Goal: Task Accomplishment & Management: Manage account settings

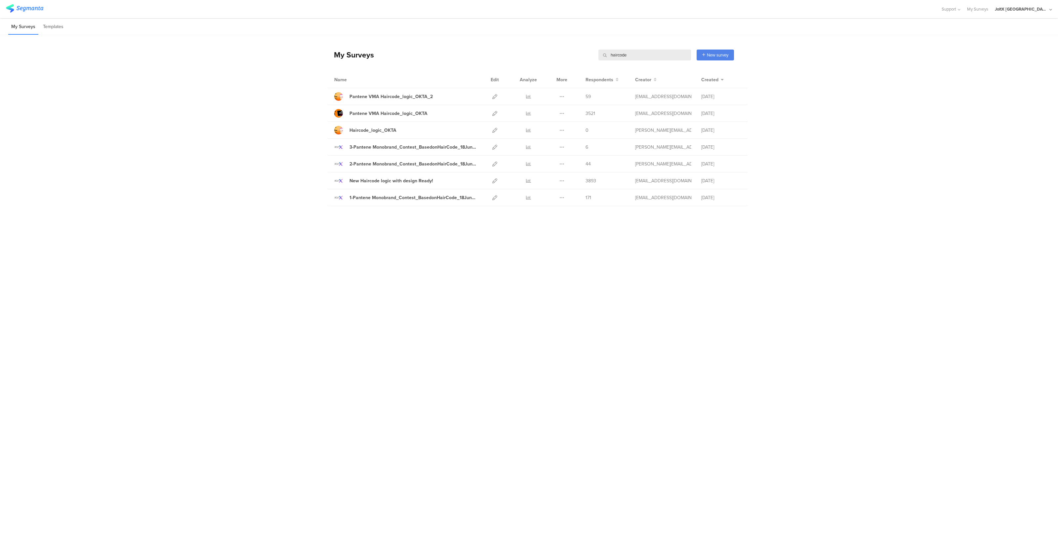
click at [1036, 9] on div "JoltX [GEOGRAPHIC_DATA]" at bounding box center [1021, 9] width 53 height 6
click at [989, 59] on span "[DOMAIN_NAME] - [GEOGRAPHIC_DATA]" at bounding box center [1000, 57] width 51 height 6
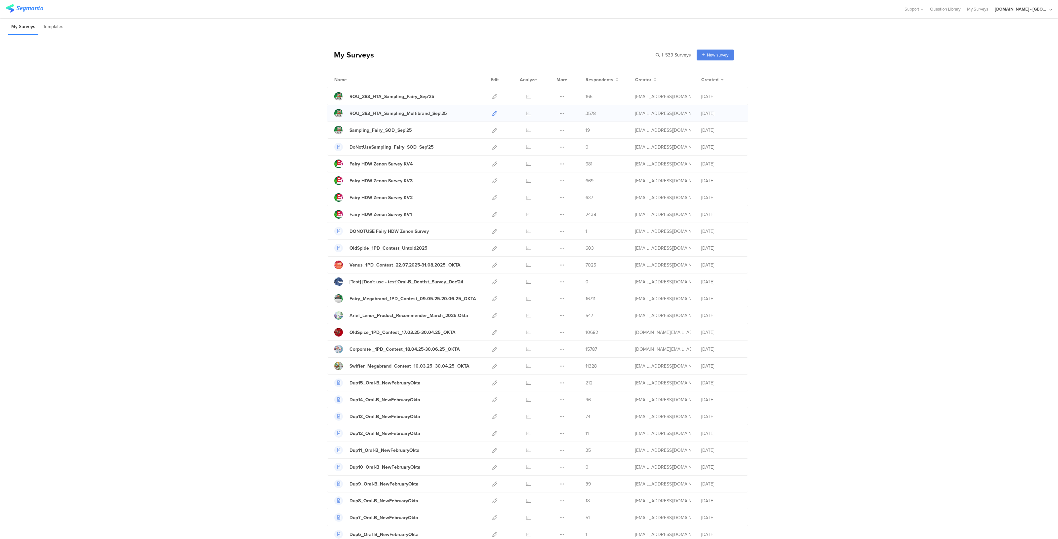
click at [492, 115] on icon at bounding box center [494, 113] width 5 height 5
click at [526, 114] on icon at bounding box center [528, 113] width 5 height 5
click at [492, 96] on icon at bounding box center [494, 96] width 5 height 5
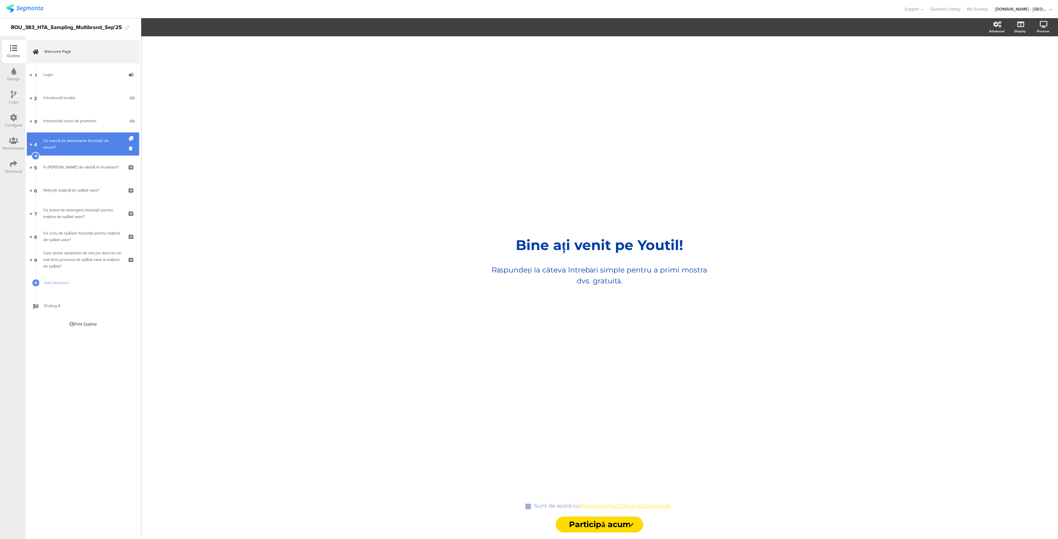
drag, startPoint x: 222, startPoint y: 137, endPoint x: 74, endPoint y: 144, distance: 148.3
click at [74, 144] on div "Ce marcă de absorbante folosești de obicei?" at bounding box center [82, 144] width 79 height 13
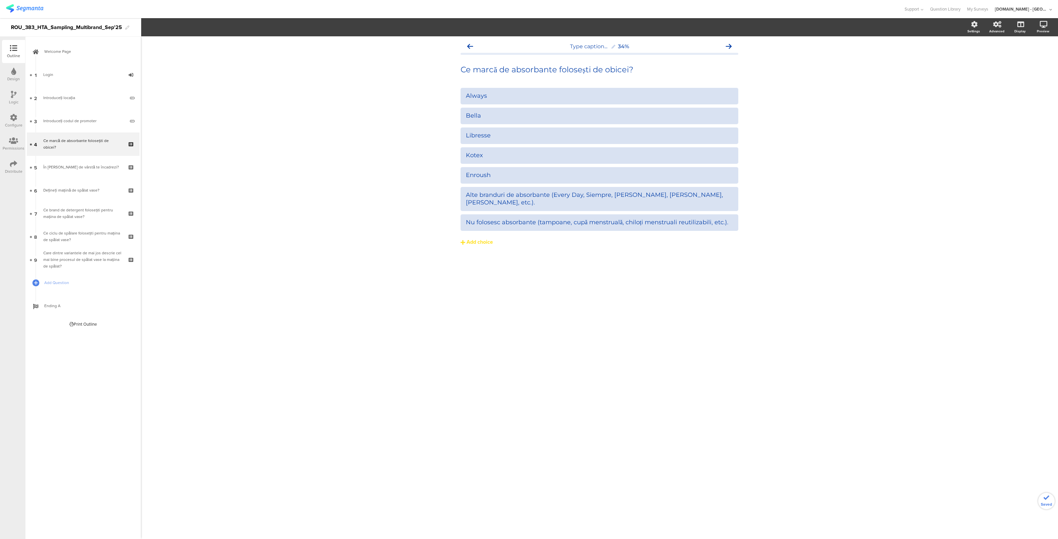
click at [10, 122] on div "Configure" at bounding box center [14, 125] width 18 height 6
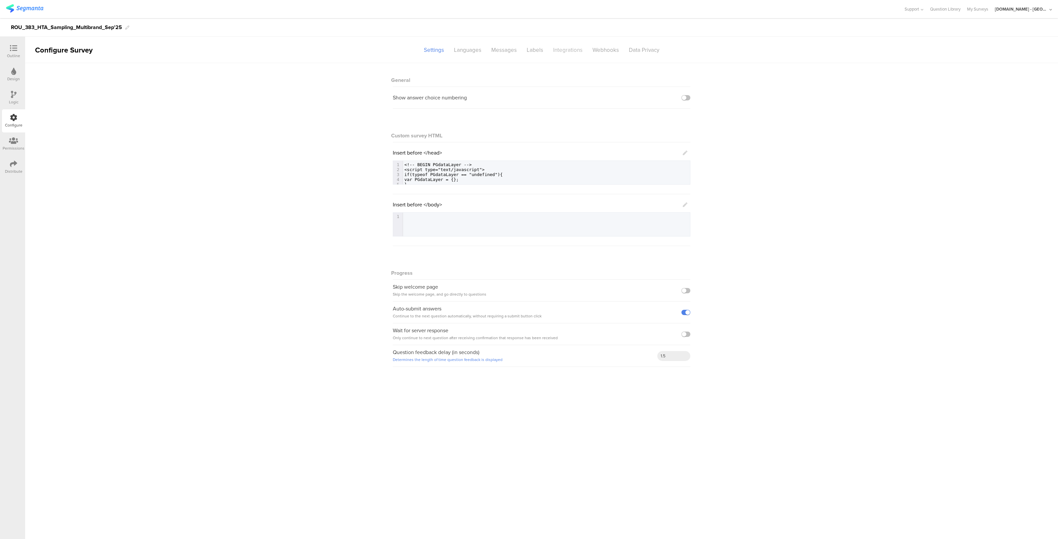
click at [563, 50] on div "Integrations" at bounding box center [567, 50] width 39 height 12
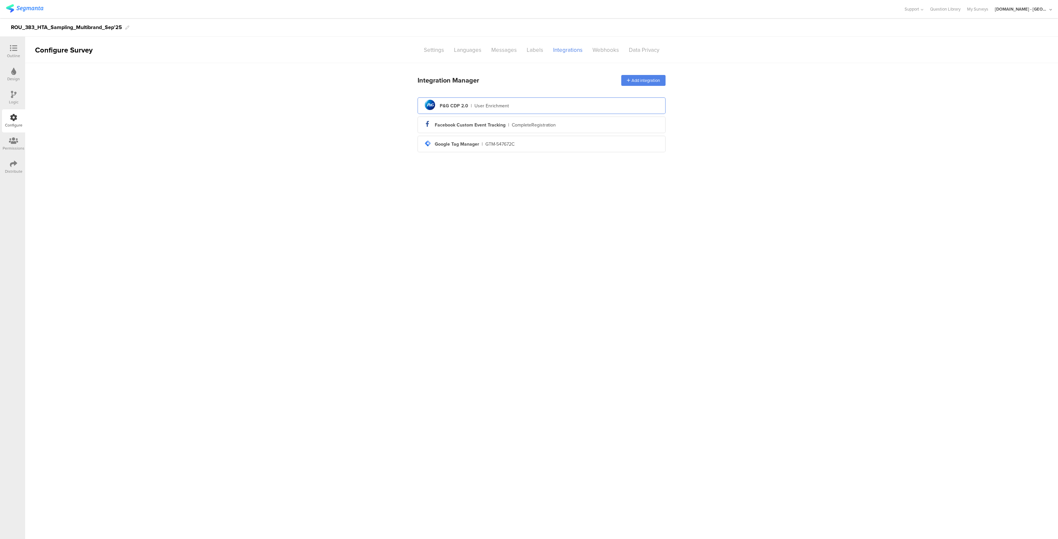
click at [512, 101] on div "pg logo P&G CDP 2.0 | User Enrichment" at bounding box center [541, 106] width 237 height 16
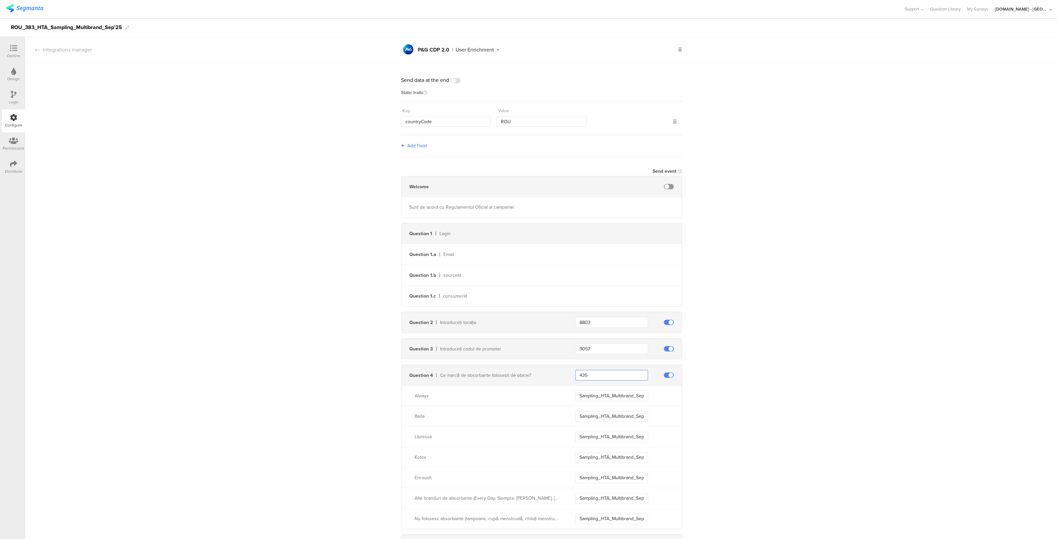
click at [597, 379] on input "435" at bounding box center [611, 375] width 73 height 11
click at [608, 400] on input "Sampling_HTA_Multibrand_Sep25_Always" at bounding box center [611, 396] width 73 height 11
click at [610, 346] on input "9057" at bounding box center [611, 349] width 73 height 11
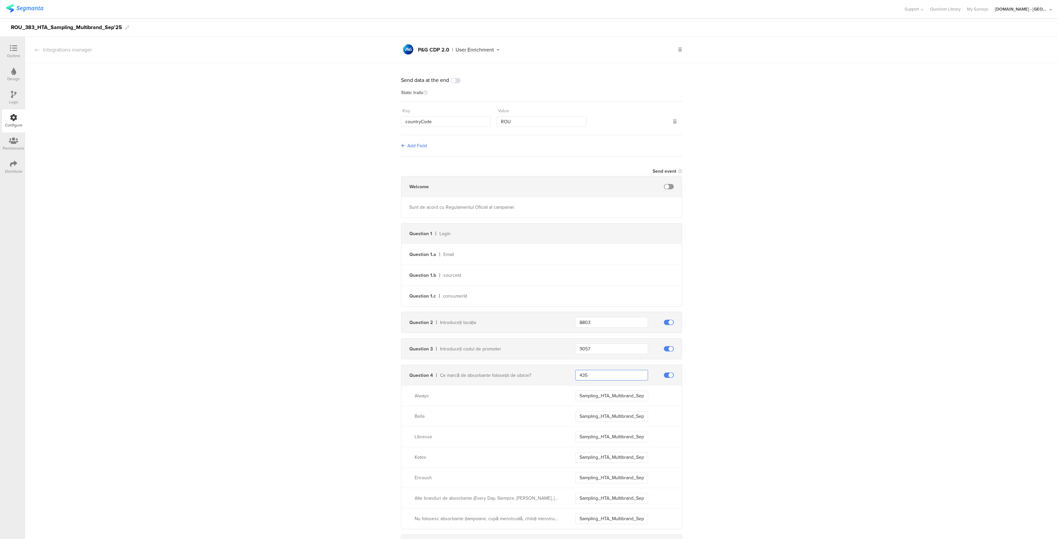
click at [587, 374] on input "435" at bounding box center [611, 375] width 73 height 11
click at [612, 394] on input "Sampling_HTA_Multibrand_Sep25_Always" at bounding box center [611, 396] width 73 height 11
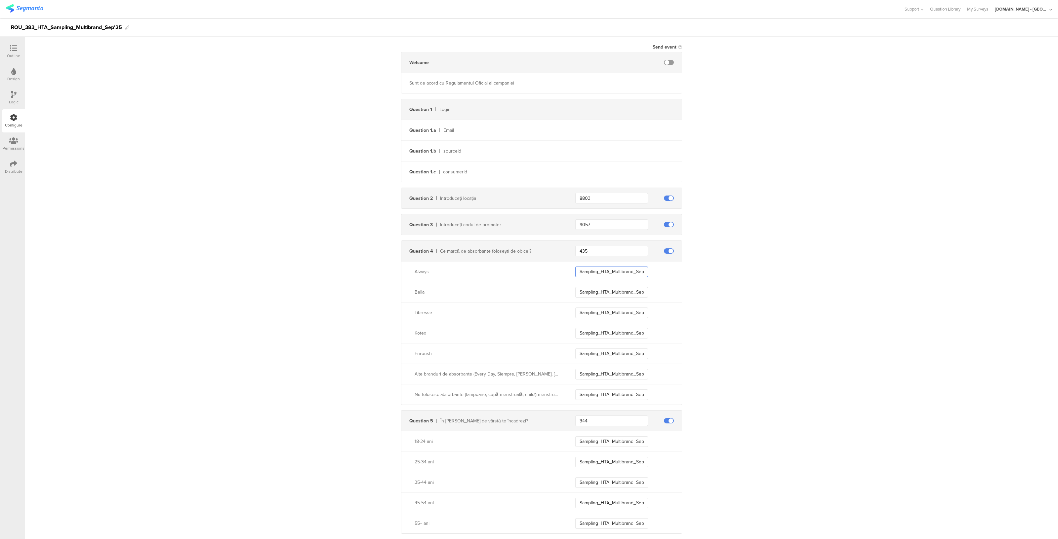
scroll to position [130, 0]
click at [600, 242] on input "435" at bounding box center [611, 246] width 73 height 11
click at [593, 263] on input "Sampling_HTA_Multibrand_Sep25_Always" at bounding box center [611, 266] width 73 height 11
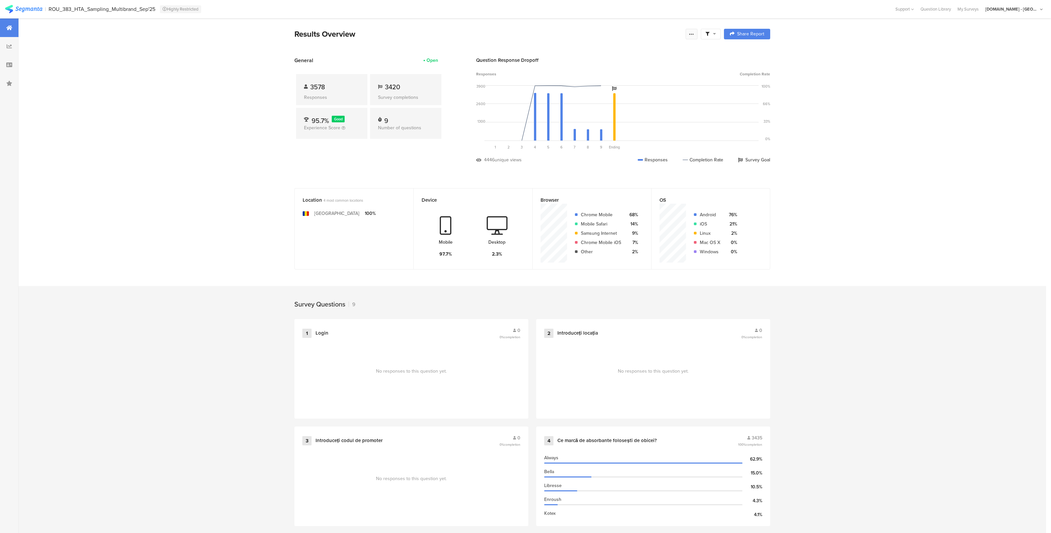
click at [694, 34] on icon at bounding box center [691, 33] width 5 height 5
click at [831, 192] on section "Location 4 most common locations Romania 100% Device Mobile 97.7% Desktop 2.3% …" at bounding box center [533, 525] width 1028 height 675
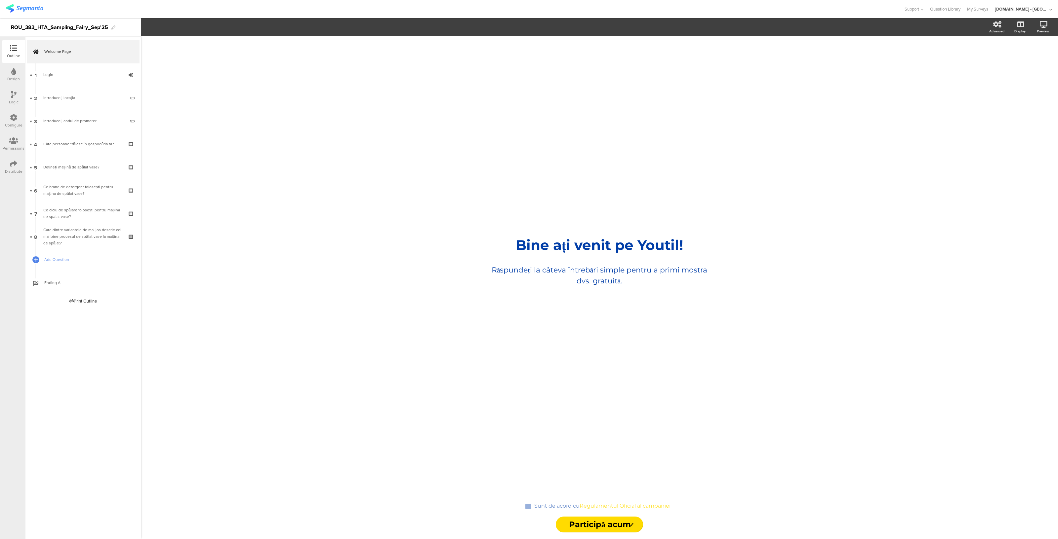
click at [10, 119] on icon at bounding box center [13, 117] width 7 height 7
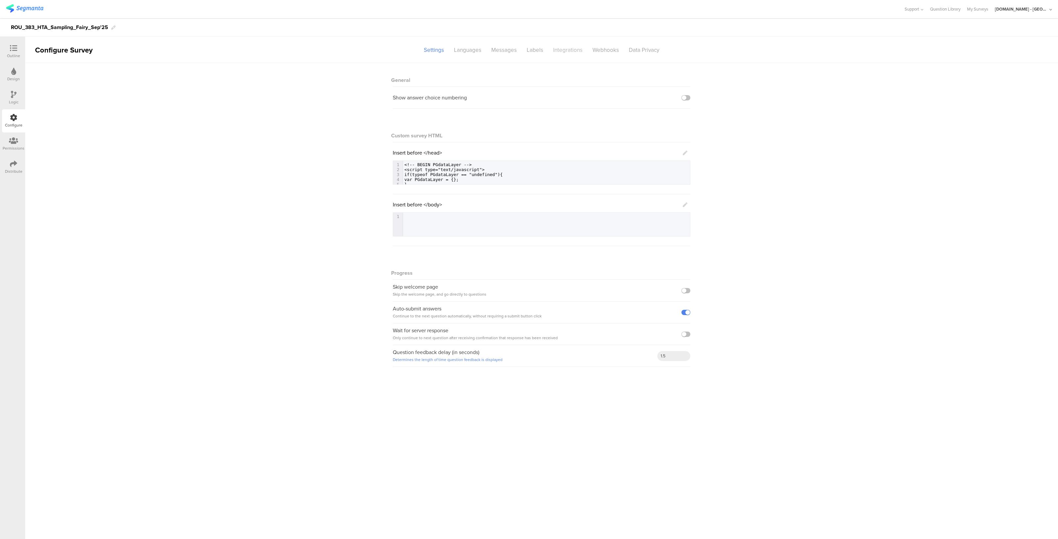
click at [568, 46] on div "Integrations" at bounding box center [567, 50] width 39 height 12
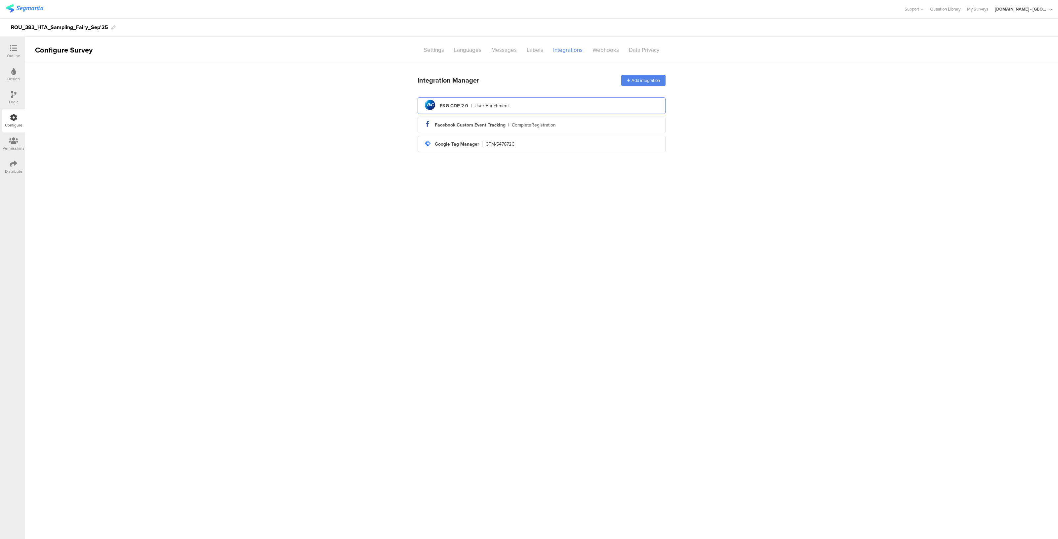
click at [514, 109] on div "pg logo P&G CDP 2.0 | User Enrichment" at bounding box center [541, 106] width 237 height 16
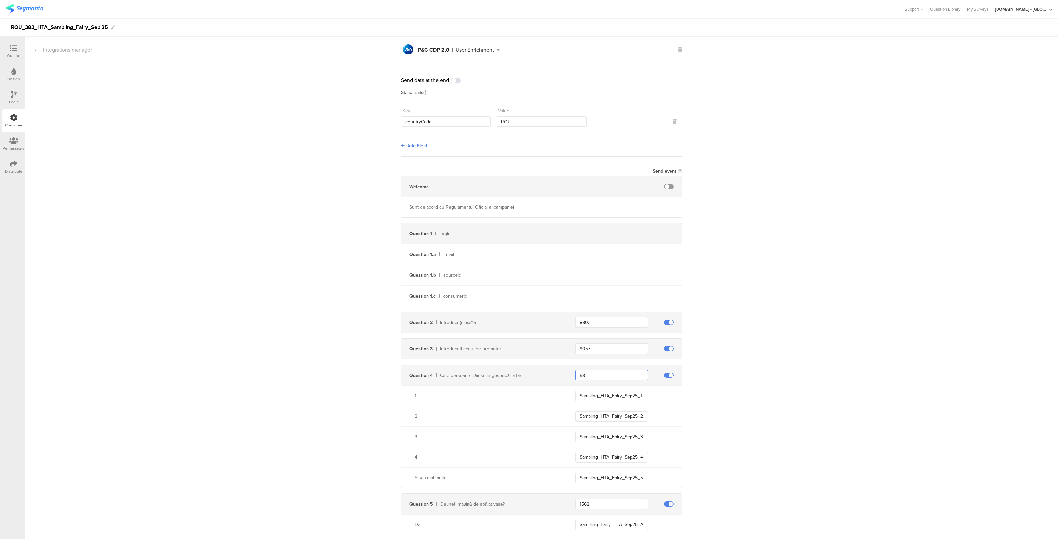
click at [592, 373] on input "58" at bounding box center [611, 375] width 73 height 11
click at [627, 397] on input "Sampling_HTA_Fairy_Sep25_1" at bounding box center [611, 396] width 73 height 11
click at [775, 251] on div "Send data at the end Static traits Key countryCode Value ROU Add Field Send eve…" at bounding box center [541, 498] width 1033 height 870
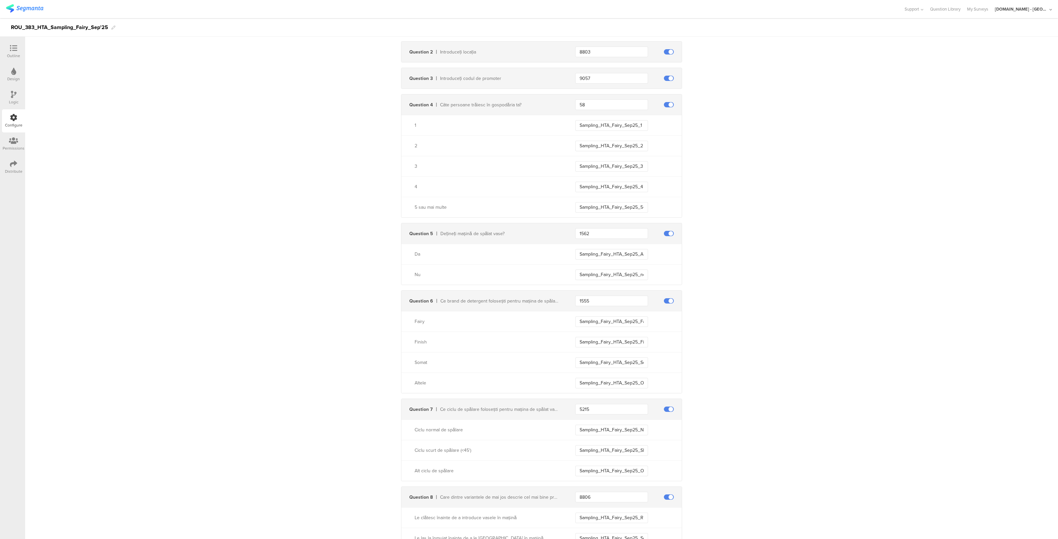
scroll to position [270, 0]
click at [591, 238] on input "1562" at bounding box center [611, 234] width 73 height 11
click at [618, 251] on input "Sampling_Fairy_HTA_Sep25_ADW_Owner" at bounding box center [611, 255] width 73 height 11
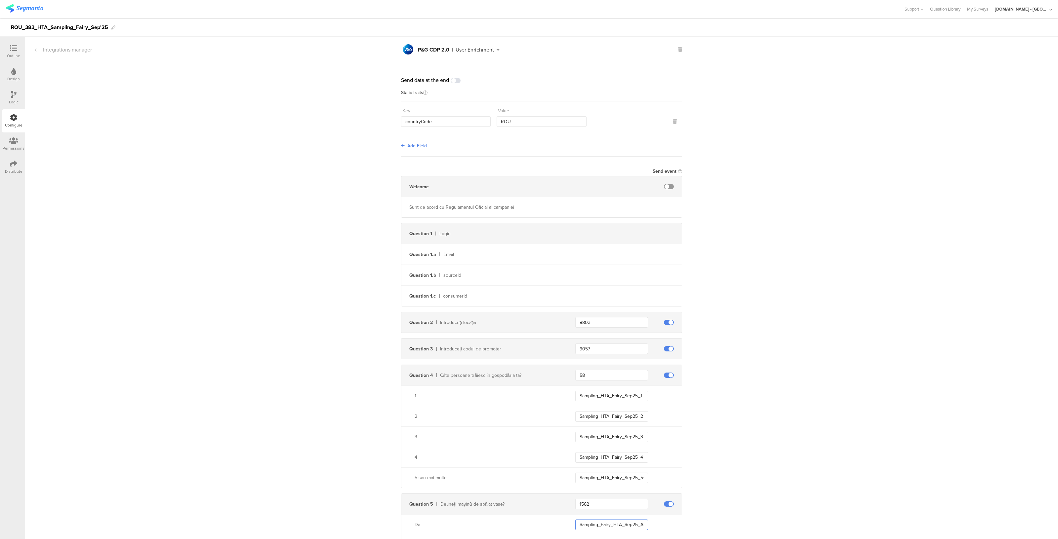
scroll to position [183, 0]
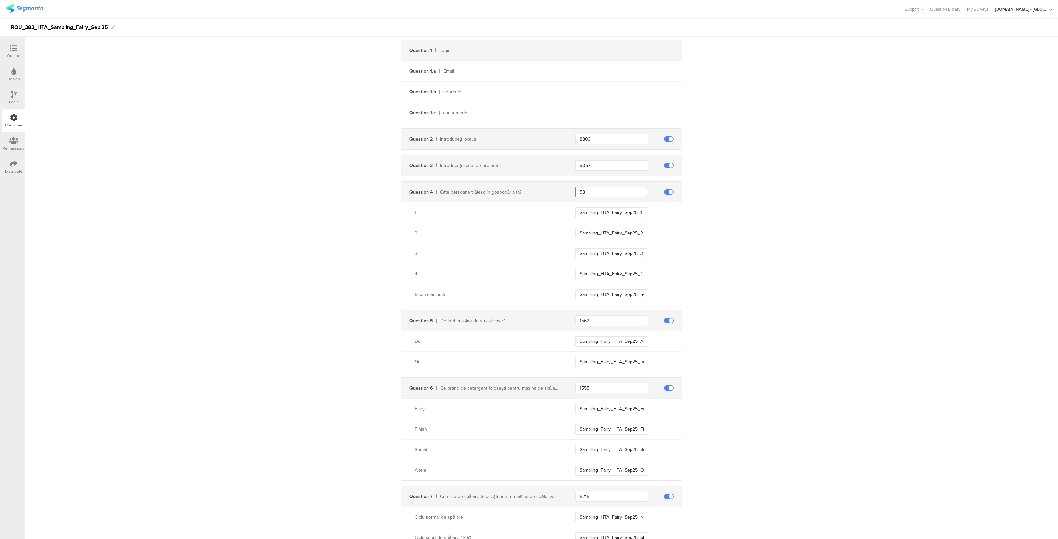
click at [592, 188] on input "58" at bounding box center [611, 192] width 73 height 11
click at [778, 206] on div "Send data at the end Static traits Key countryCode Value ROU Add Field Send eve…" at bounding box center [541, 315] width 1033 height 870
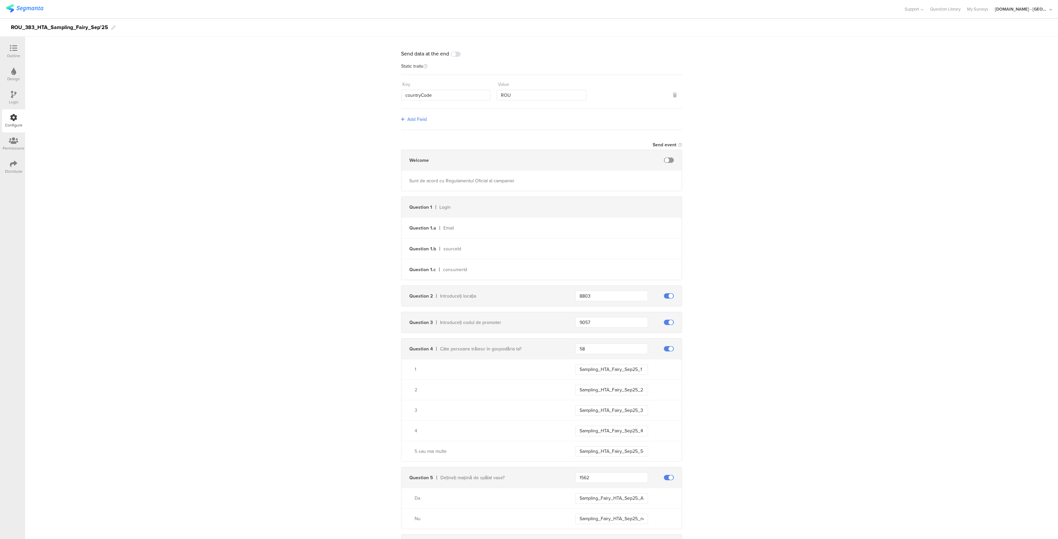
scroll to position [0, 0]
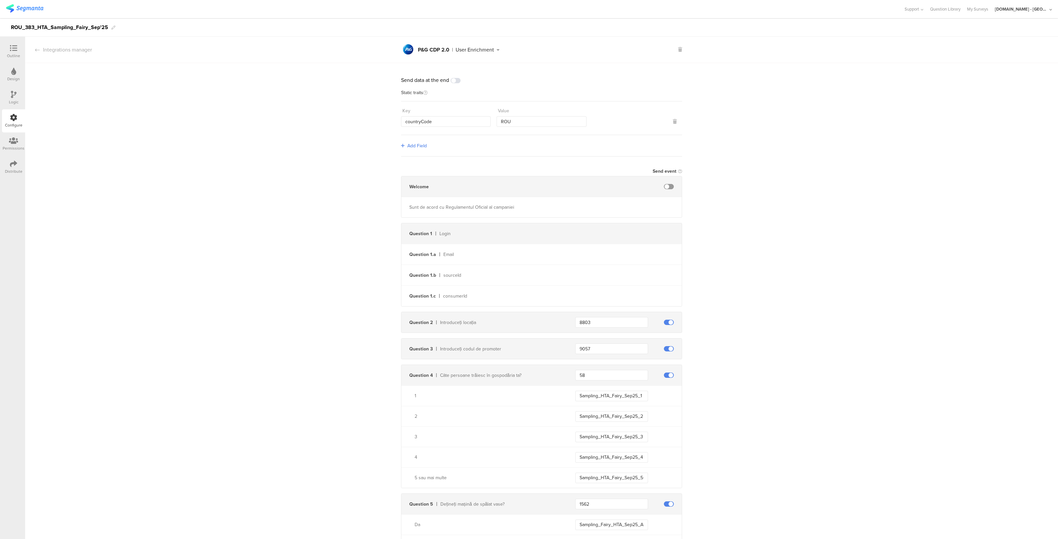
click at [496, 50] on icon at bounding box center [498, 50] width 8 height 5
click at [264, 159] on div "Send data at the end Static traits Key countryCode Value ROU Add Field Send eve…" at bounding box center [541, 498] width 1033 height 870
click at [268, 153] on div "Send data at the end Static traits Key countryCode Value ROU Add Field Send eve…" at bounding box center [541, 498] width 1033 height 870
click at [18, 45] on div at bounding box center [13, 49] width 13 height 8
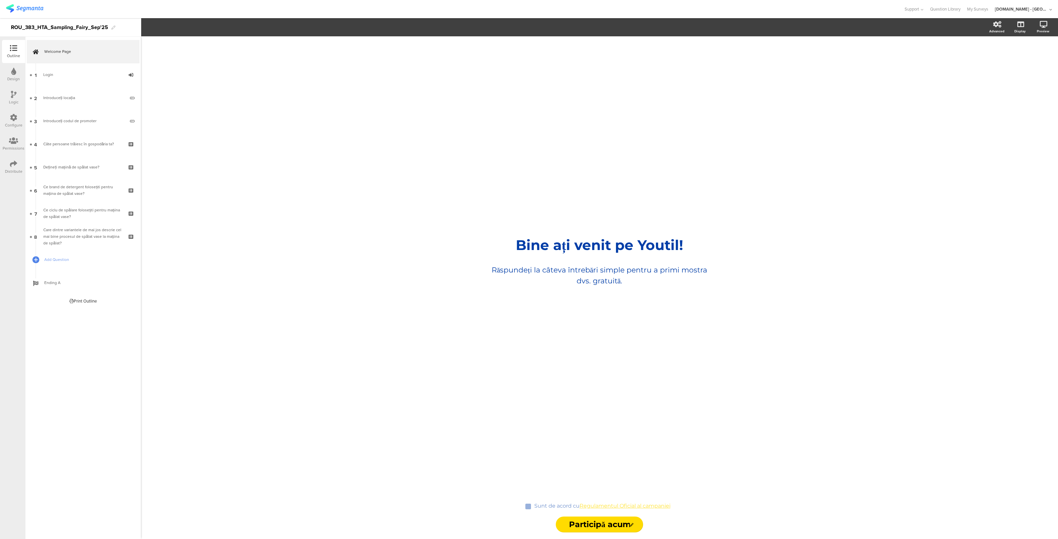
click at [17, 123] on div "Configure" at bounding box center [14, 125] width 18 height 6
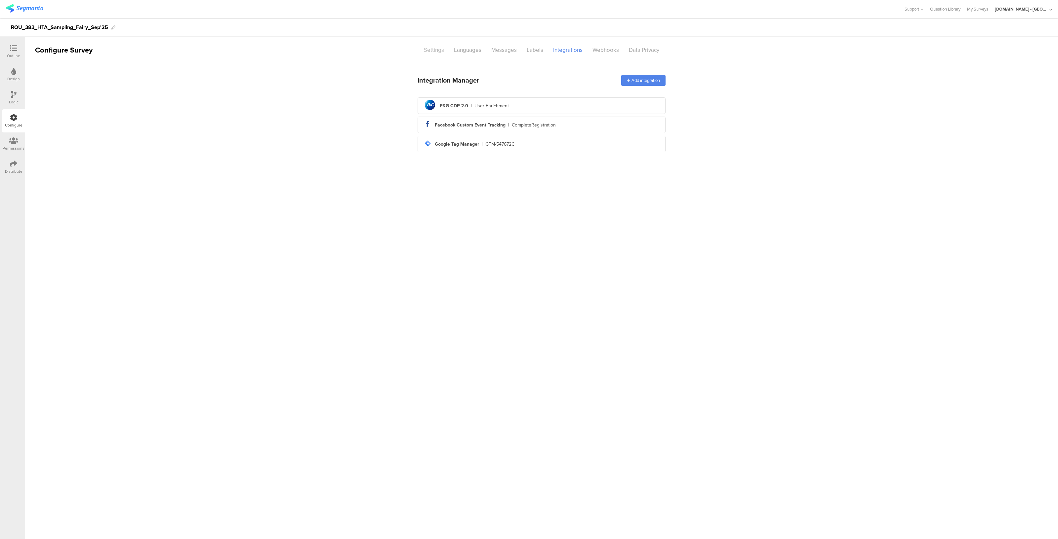
click at [431, 51] on div "Settings" at bounding box center [434, 50] width 30 height 12
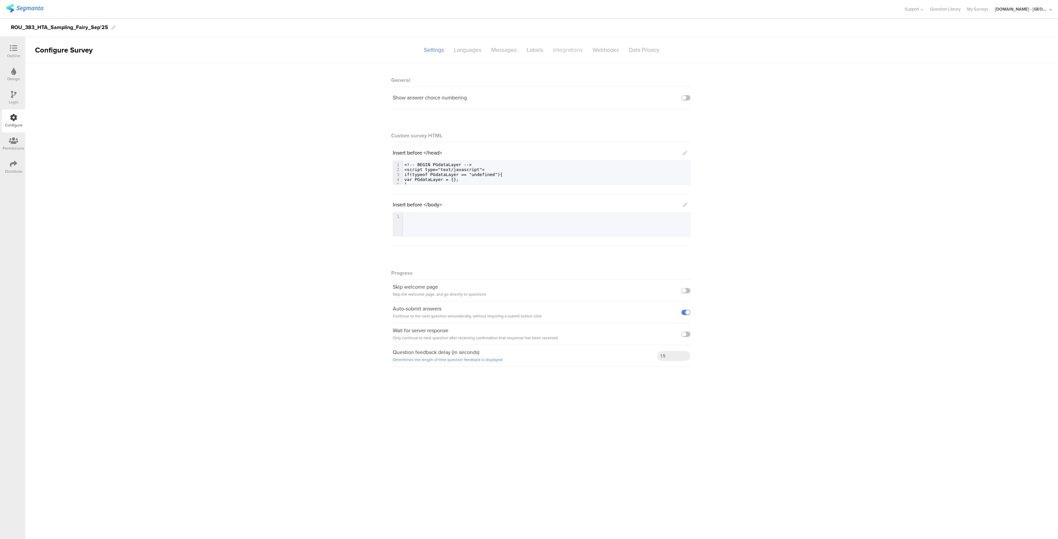
click at [567, 52] on div "Integrations" at bounding box center [567, 50] width 39 height 12
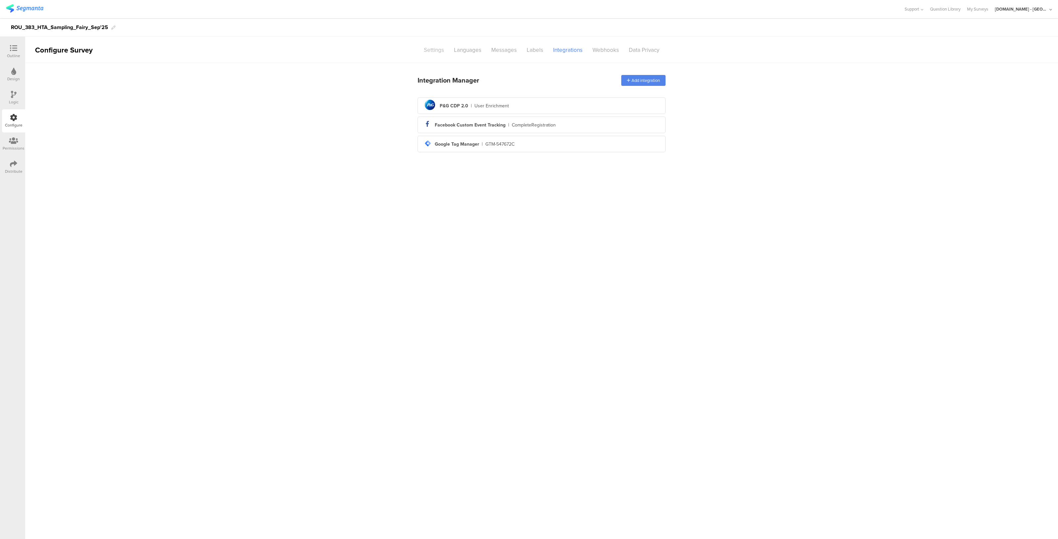
click at [430, 50] on div "Settings" at bounding box center [434, 50] width 30 height 12
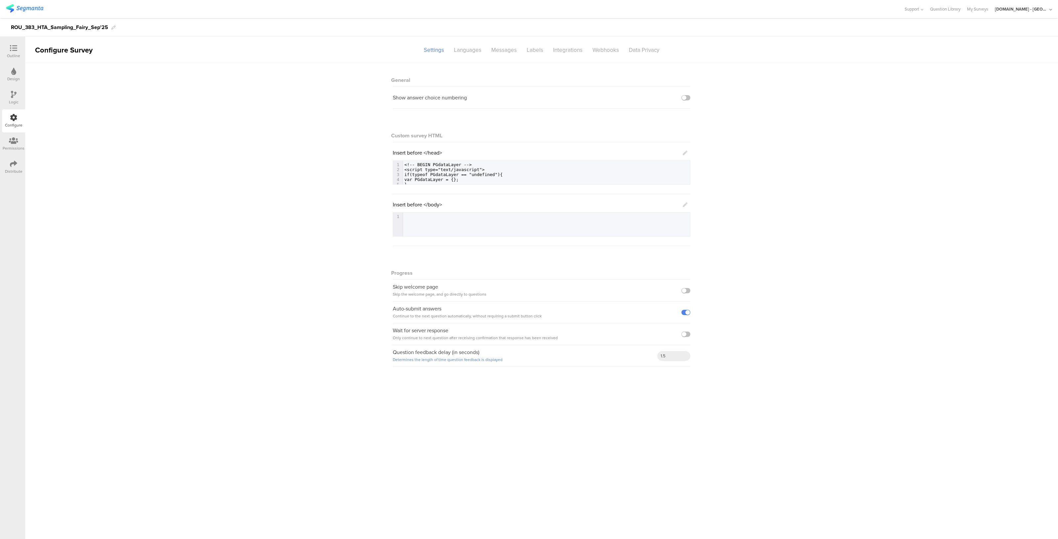
click at [13, 172] on div "Distribute" at bounding box center [14, 172] width 18 height 6
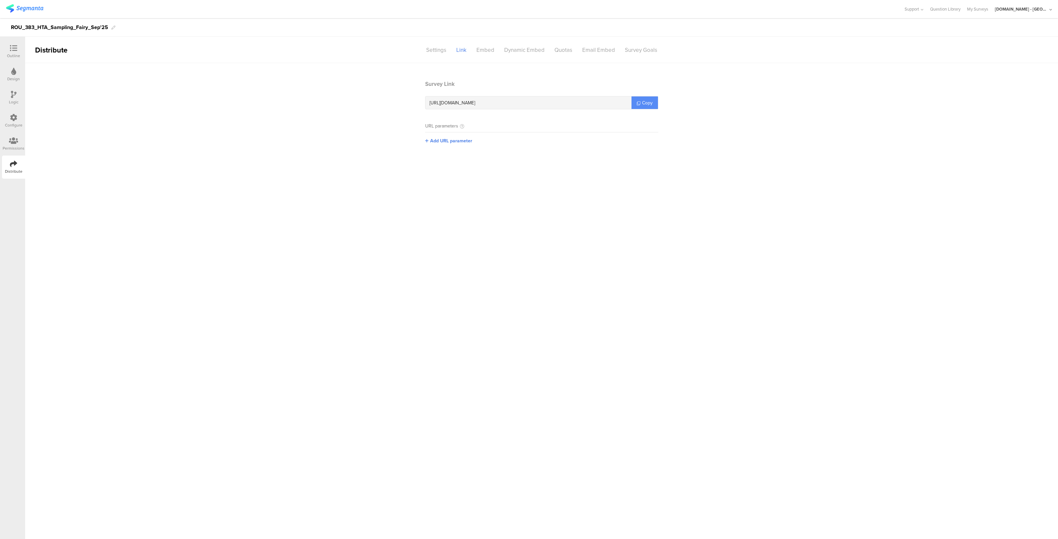
click at [645, 98] on link "Copy" at bounding box center [644, 103] width 26 height 13
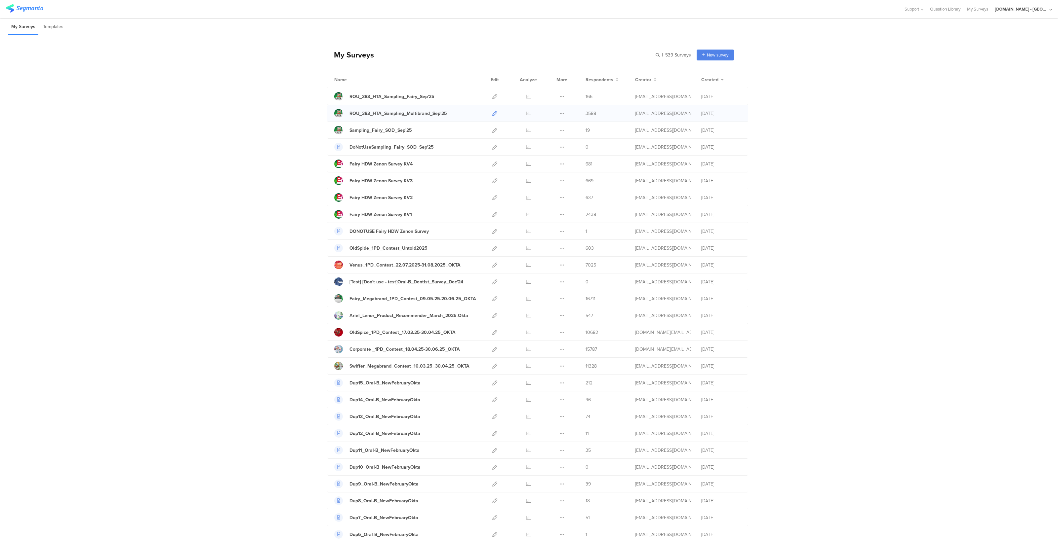
click at [492, 113] on icon at bounding box center [494, 113] width 5 height 5
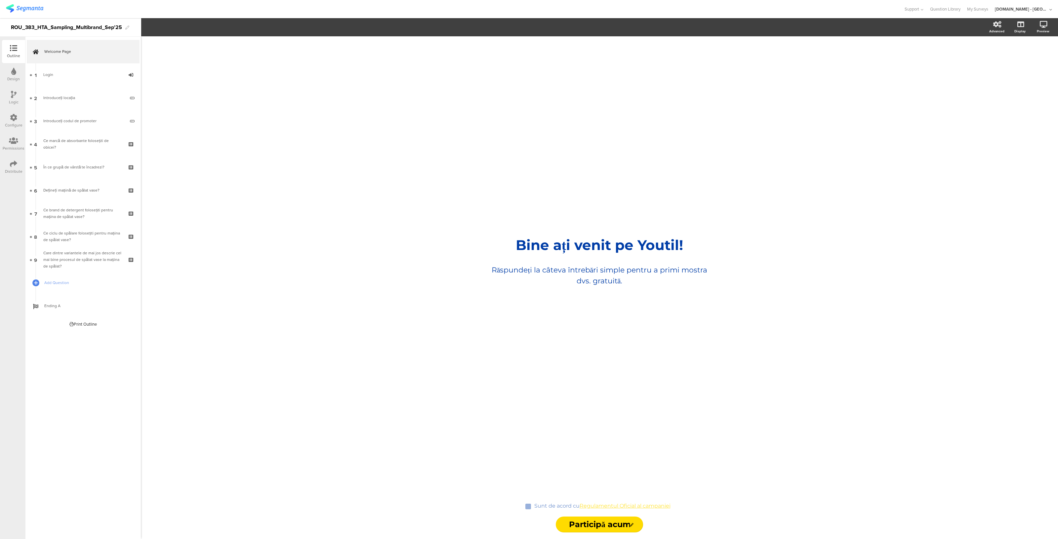
click at [10, 120] on icon at bounding box center [13, 117] width 7 height 7
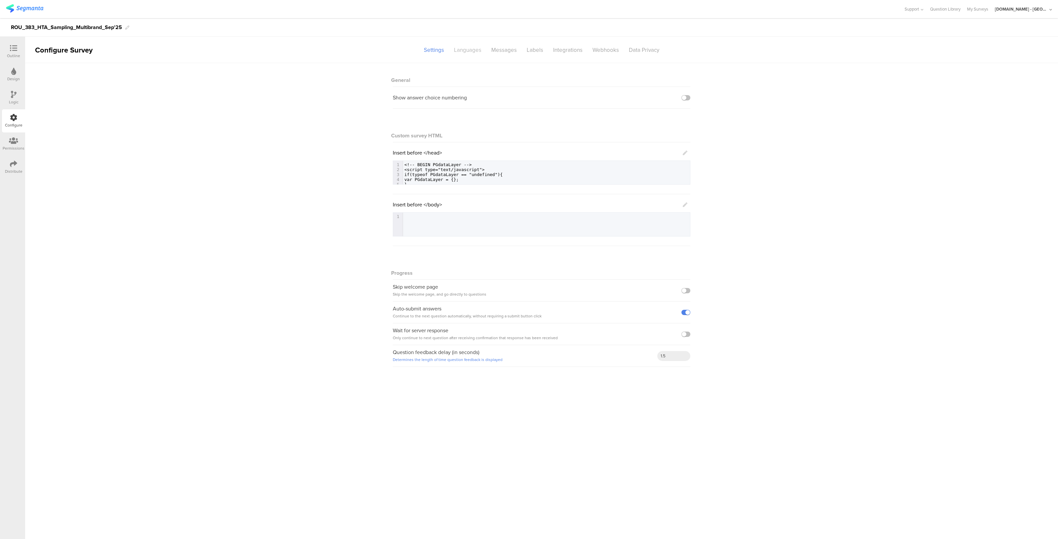
click at [466, 48] on div "Languages" at bounding box center [467, 50] width 37 height 12
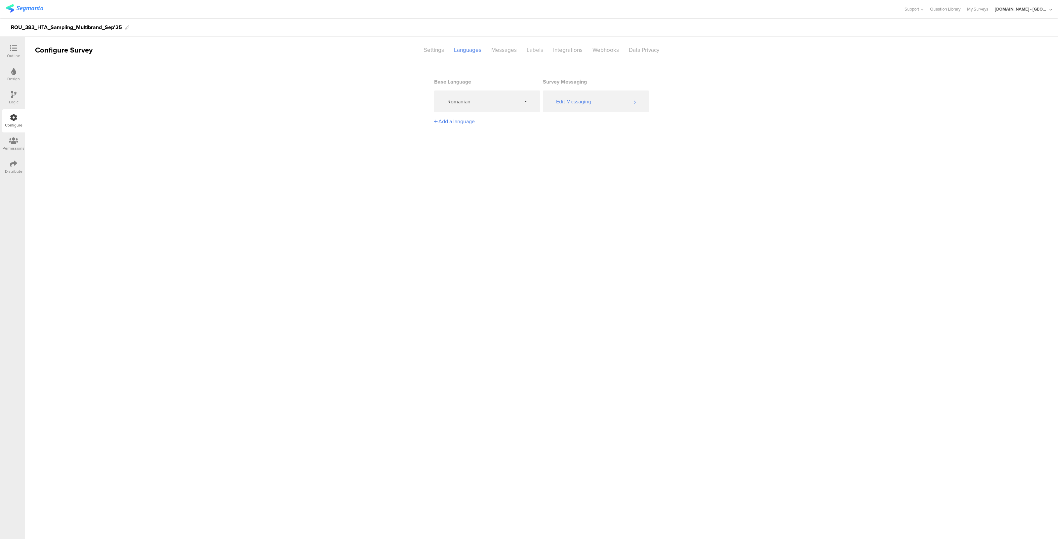
click at [538, 51] on div "Labels" at bounding box center [535, 50] width 26 height 12
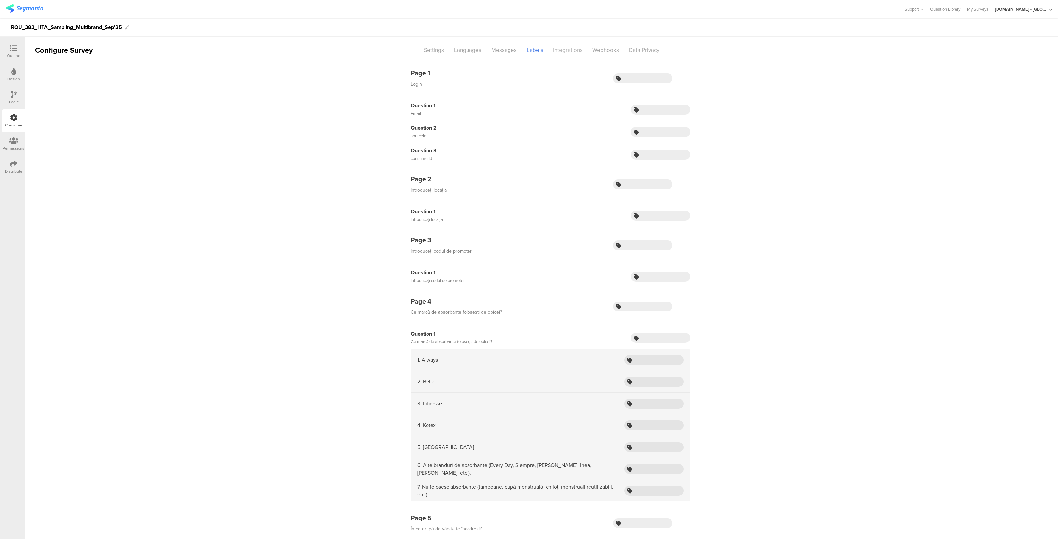
click at [556, 51] on div "Integrations" at bounding box center [567, 50] width 39 height 12
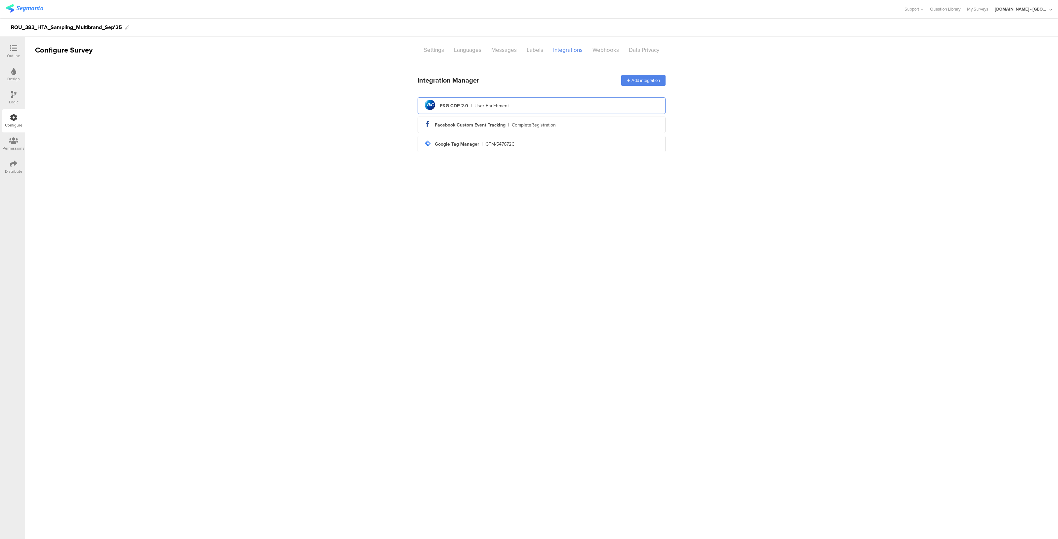
click at [478, 110] on div "pg logo P&G CDP 2.0 | User Enrichment" at bounding box center [541, 106] width 237 height 16
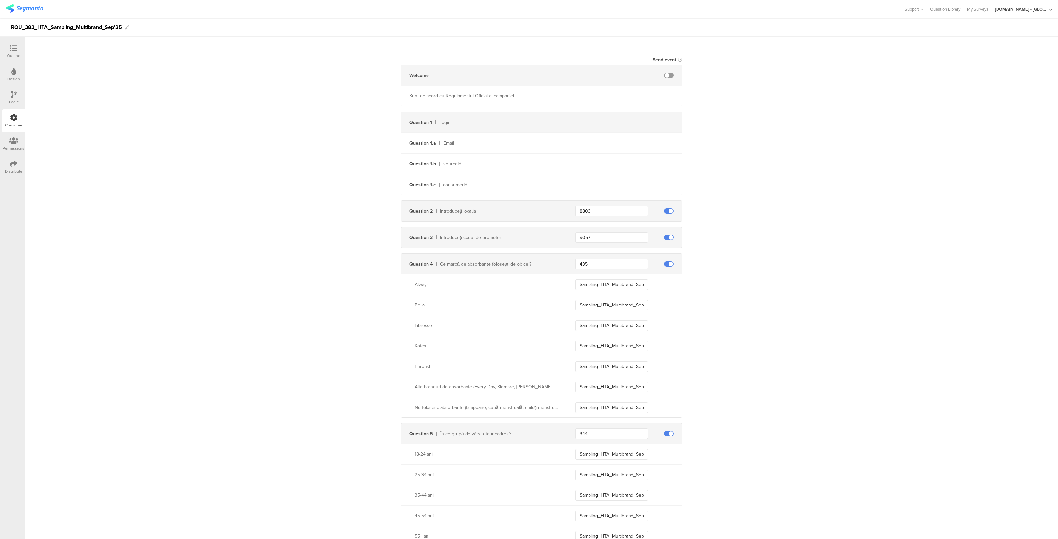
scroll to position [111, 0]
click at [591, 265] on input "435" at bounding box center [611, 264] width 73 height 11
click at [610, 285] on input "Sampling_HTA_Multibrand_Sep25_Always" at bounding box center [611, 285] width 73 height 11
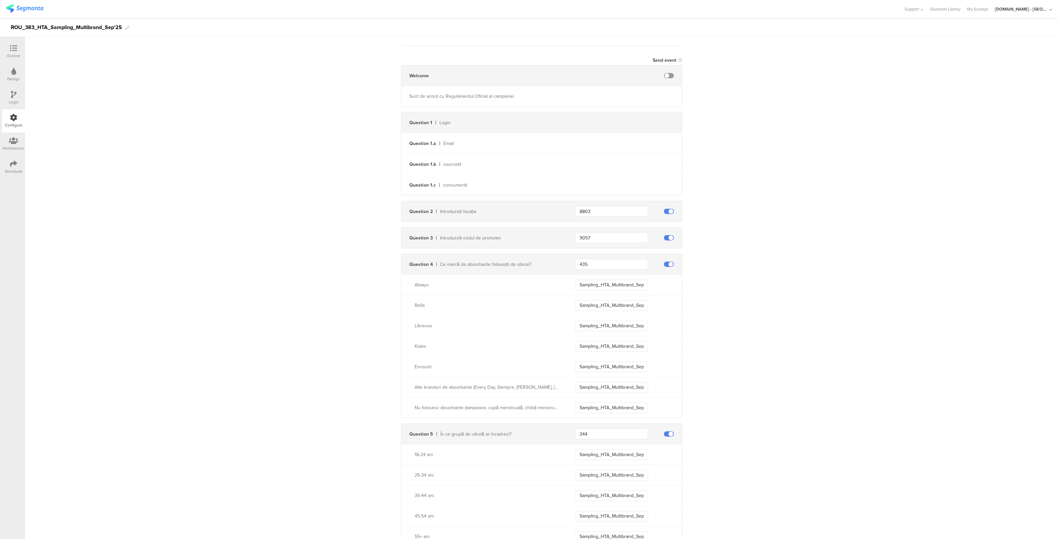
click at [208, 184] on div "Send data at the end Static traits Key countryCode Value ROU Add Field Send eve…" at bounding box center [541, 472] width 1033 height 1040
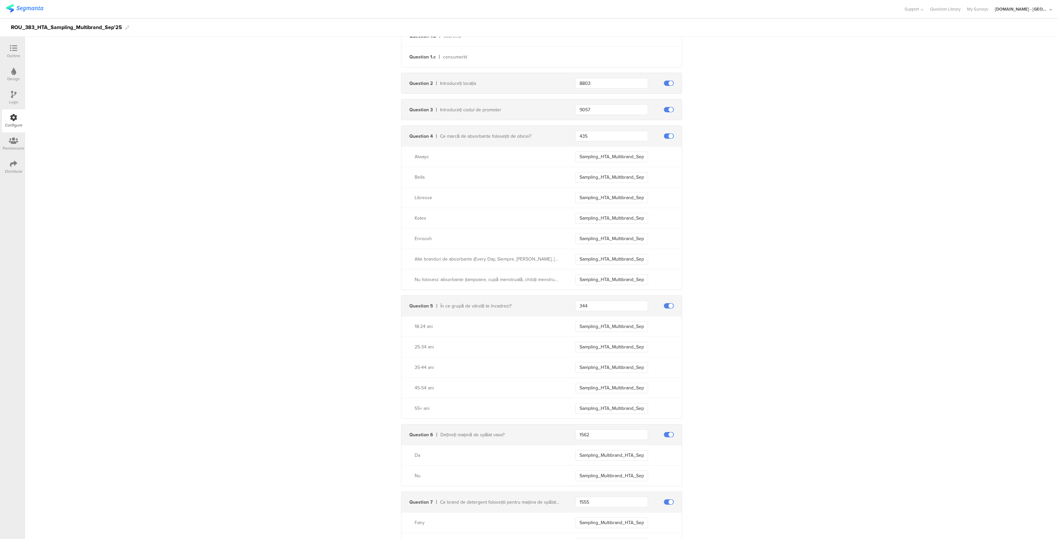
scroll to position [240, 0]
click at [17, 167] on icon at bounding box center [13, 163] width 7 height 7
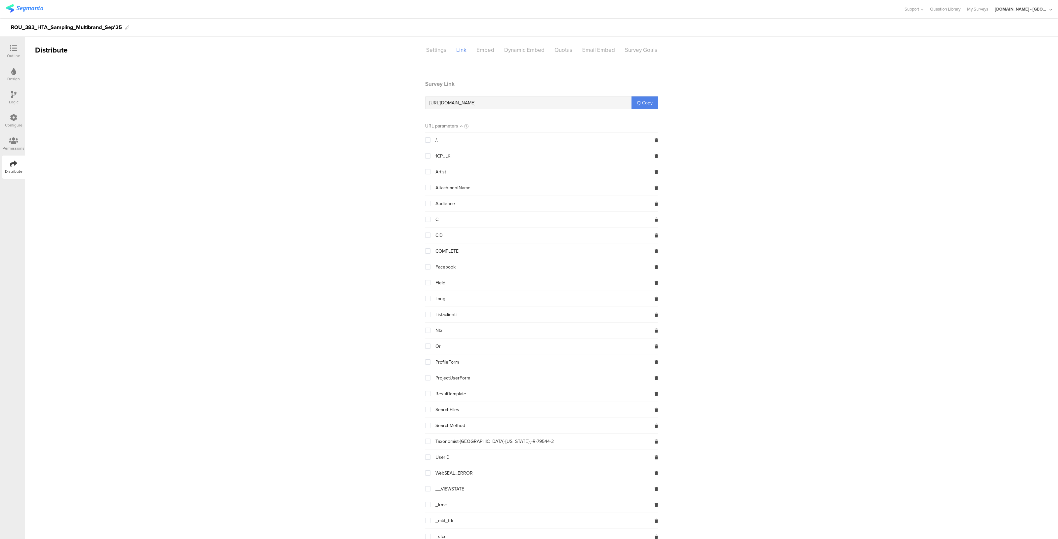
click at [15, 147] on div "Permissions" at bounding box center [14, 148] width 22 height 6
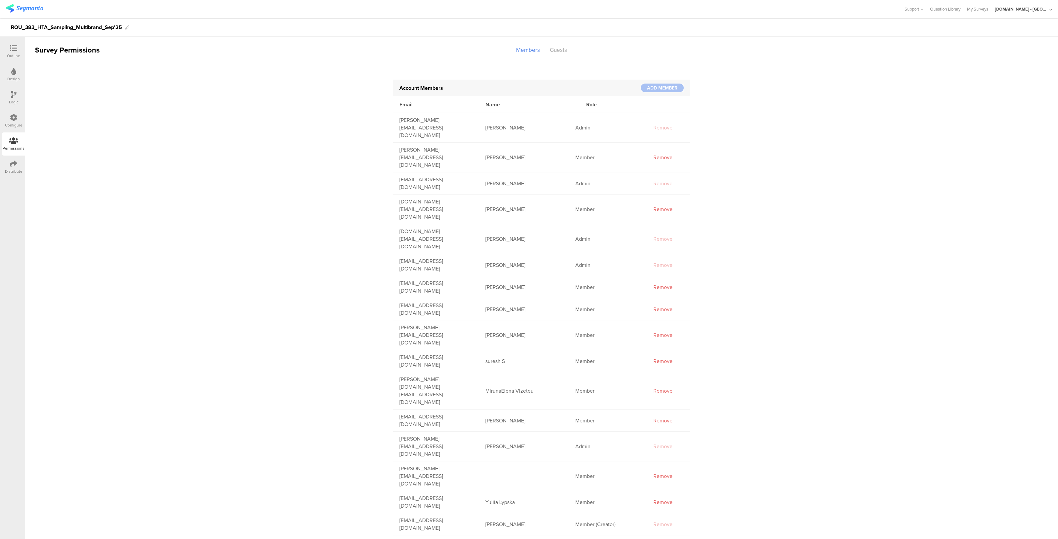
click at [10, 120] on icon at bounding box center [13, 117] width 7 height 7
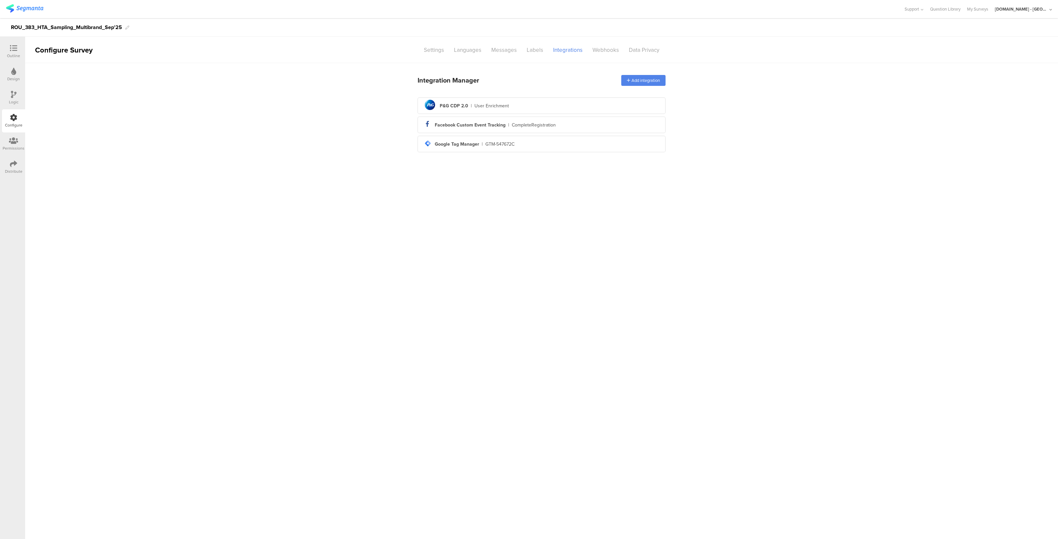
click at [14, 48] on icon at bounding box center [13, 48] width 7 height 7
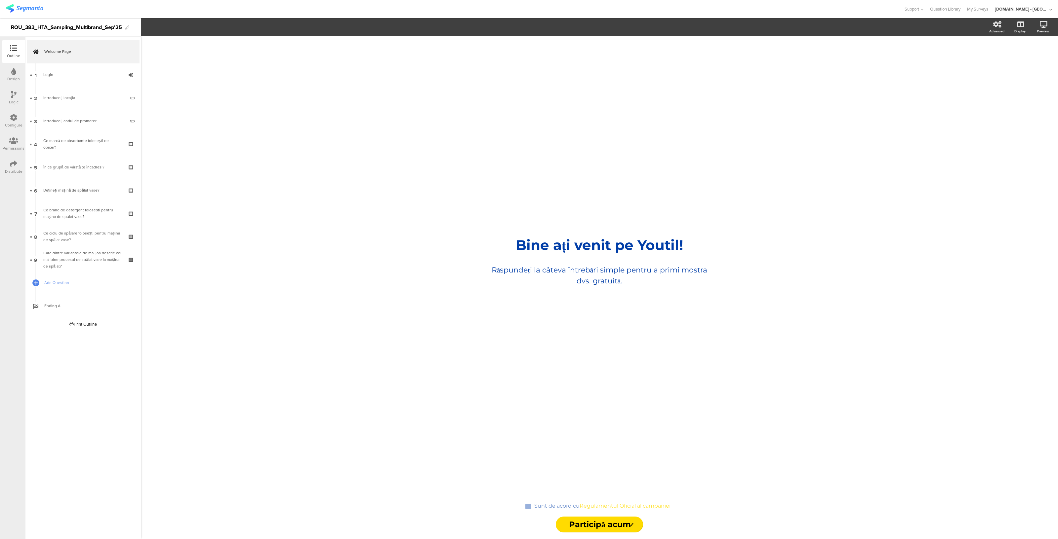
click at [12, 159] on div "Distribute" at bounding box center [13, 167] width 23 height 23
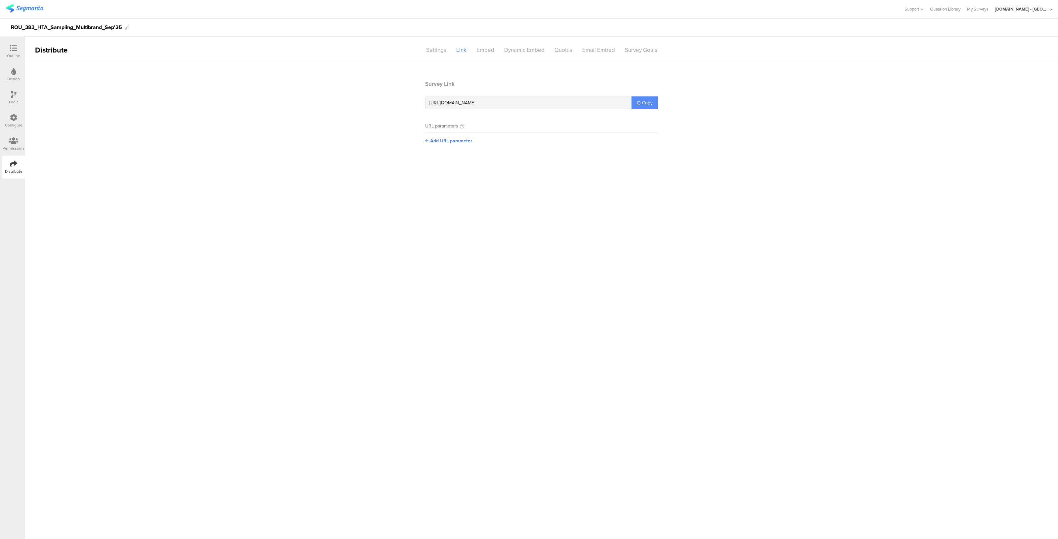
click at [635, 99] on link "Copy" at bounding box center [644, 103] width 26 height 13
click at [17, 122] on div "Configure" at bounding box center [14, 125] width 18 height 6
click at [499, 105] on div "User Enrichment" at bounding box center [491, 105] width 34 height 7
